Goal: Find specific page/section: Find specific page/section

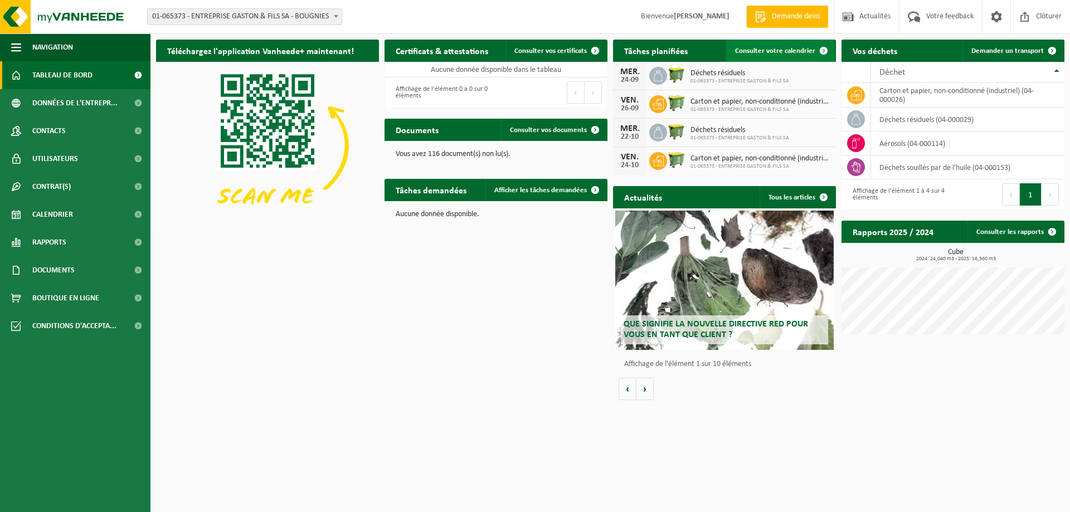
click at [802, 50] on span "Consulter votre calendrier" at bounding box center [775, 50] width 80 height 7
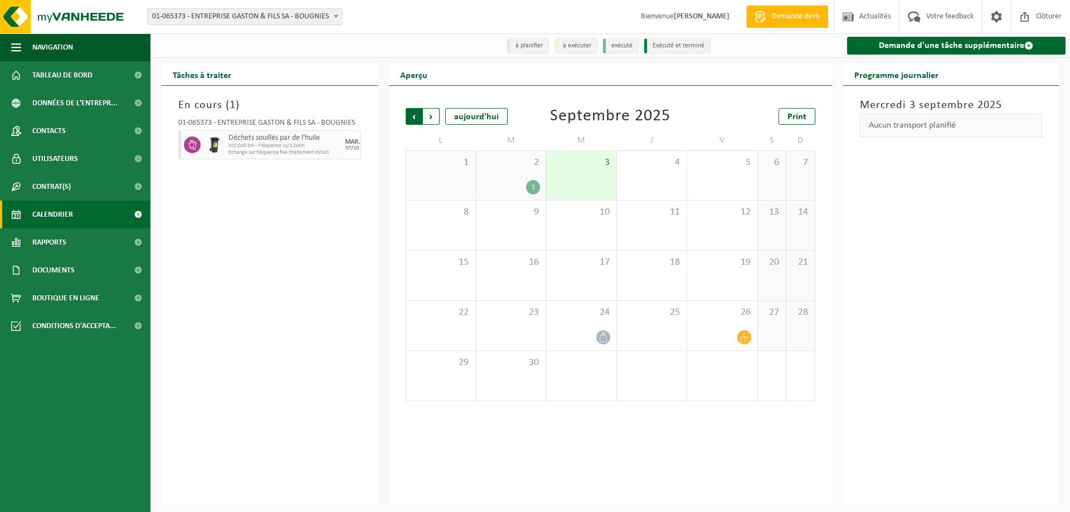
click at [426, 119] on span "Suivant" at bounding box center [431, 116] width 17 height 17
